Goal: Information Seeking & Learning: Learn about a topic

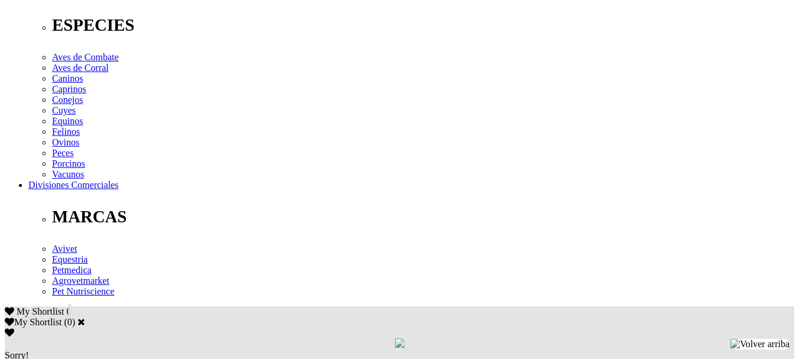
scroll to position [483, 0]
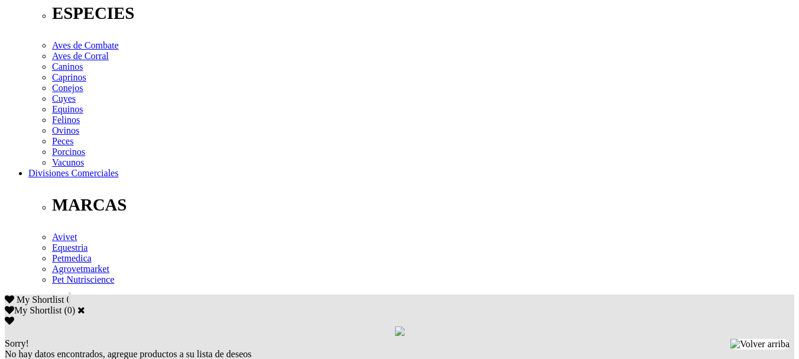
drag, startPoint x: 807, startPoint y: 65, endPoint x: 807, endPoint y: 188, distance: 123.0
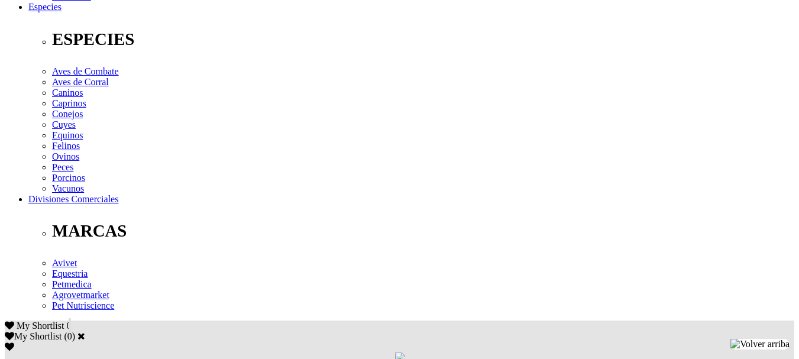
scroll to position [522, 0]
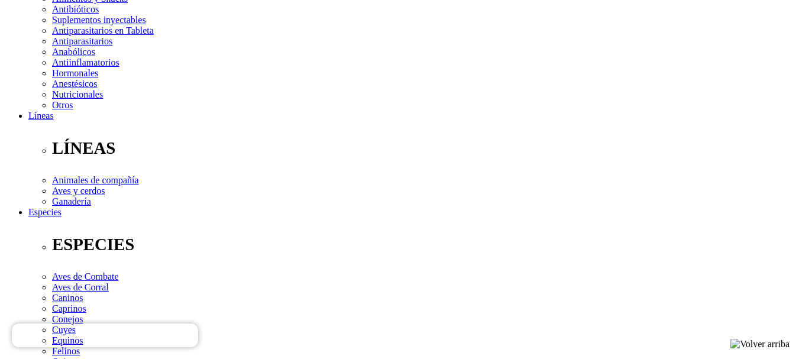
scroll to position [305, 0]
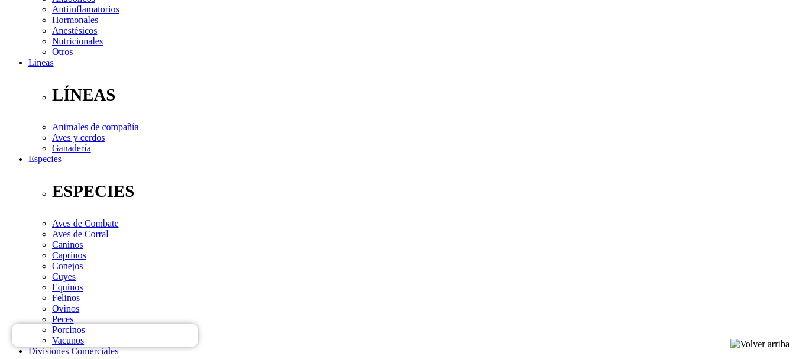
drag, startPoint x: 798, startPoint y: 119, endPoint x: 807, endPoint y: 86, distance: 33.9
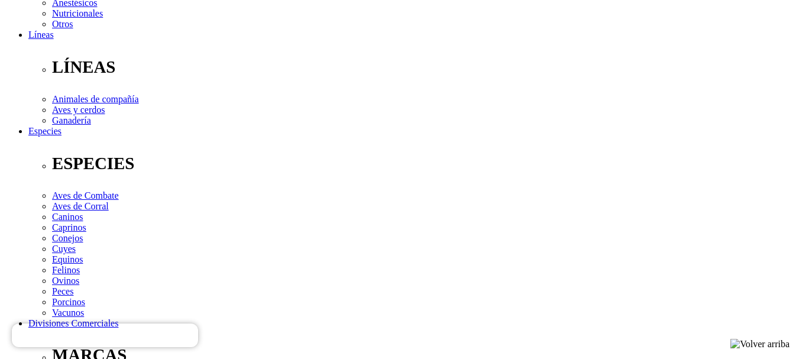
scroll to position [356, 0]
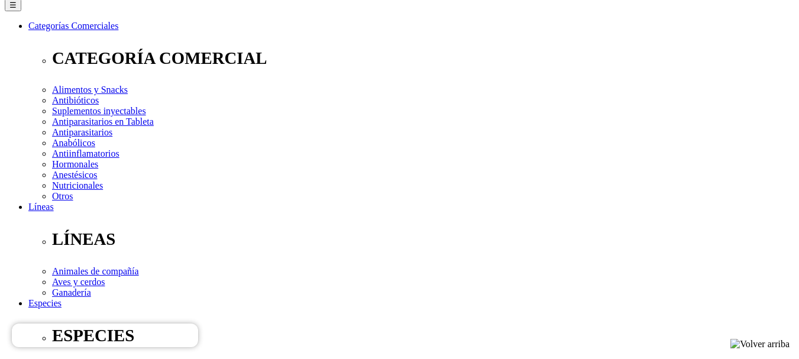
scroll to position [109, 0]
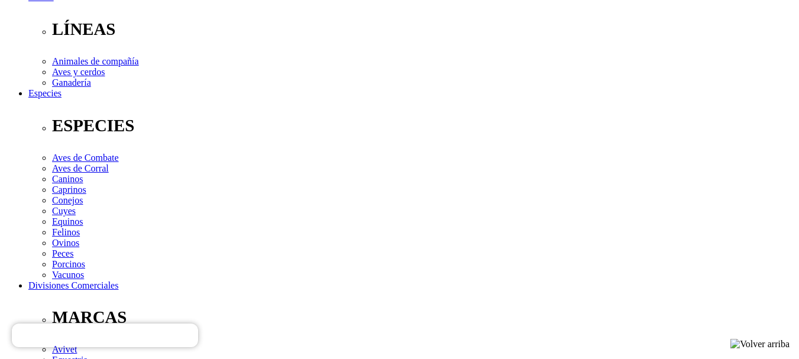
scroll to position [417, 0]
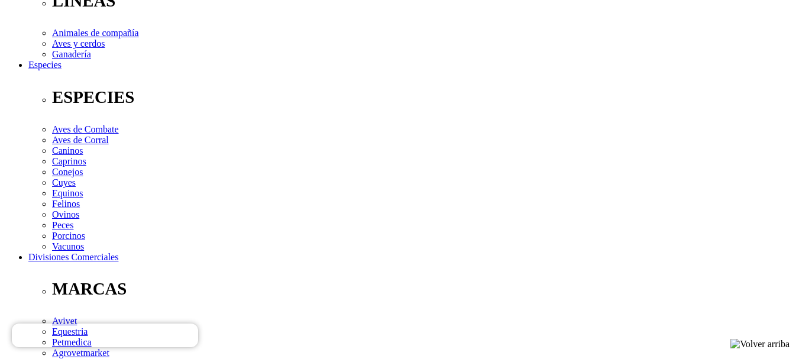
scroll to position [401, 0]
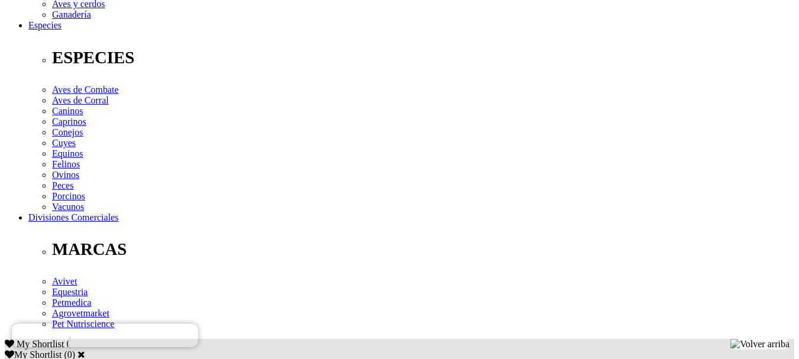
scroll to position [441, 0]
